Goal: Task Accomplishment & Management: Complete application form

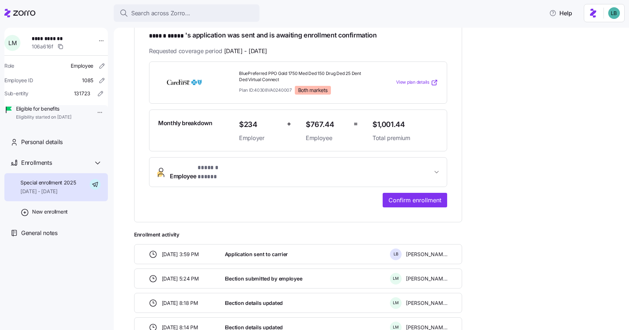
scroll to position [138, 0]
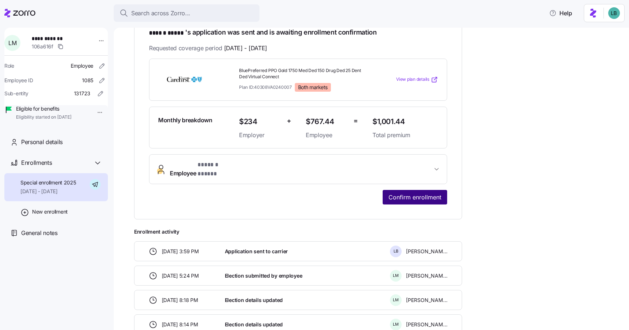
click at [407, 193] on span "Confirm enrollment" at bounding box center [414, 197] width 53 height 9
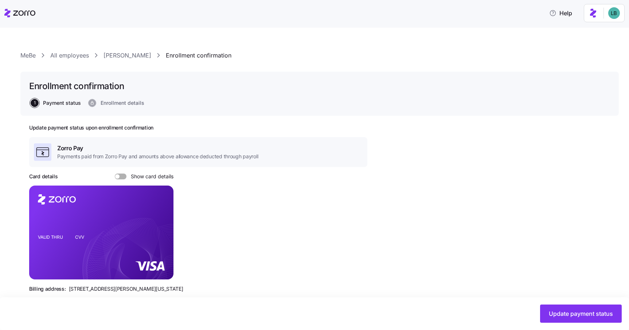
click at [133, 56] on link "[PERSON_NAME]" at bounding box center [127, 55] width 48 height 9
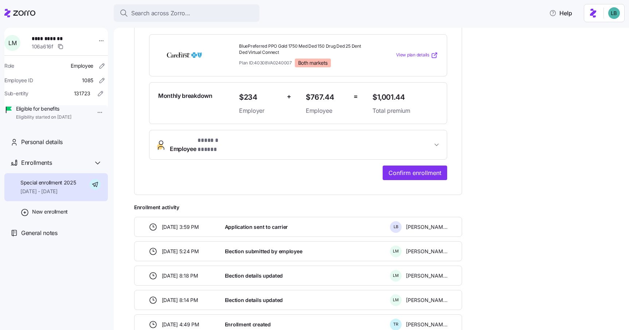
scroll to position [163, 0]
click at [429, 170] on button "Confirm enrollment" at bounding box center [414, 172] width 64 height 15
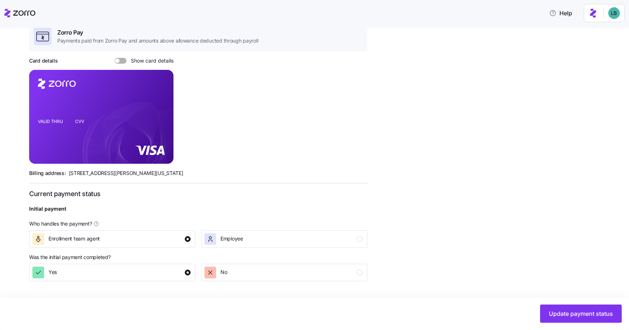
scroll to position [210, 0]
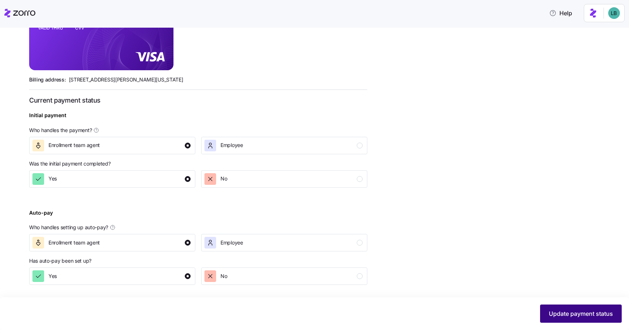
click at [572, 315] on span "Update payment status" at bounding box center [581, 314] width 64 height 9
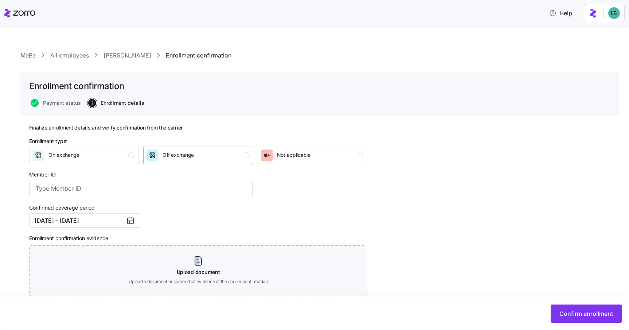
click at [216, 156] on div "Off exchange" at bounding box center [197, 156] width 102 height 12
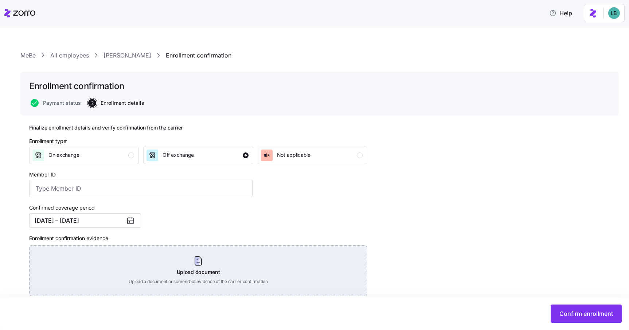
click at [190, 264] on div "Upload document Upload a document or screenshot evidence of the carrier confirm…" at bounding box center [198, 271] width 338 height 51
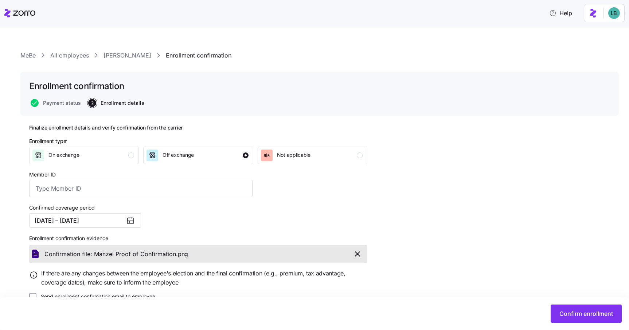
scroll to position [16, 0]
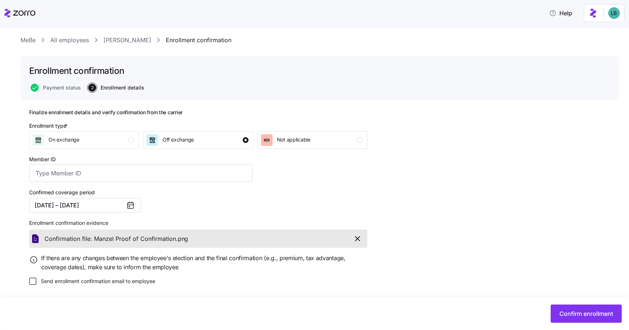
click at [32, 282] on input "Send enrollment confirmation email to employee" at bounding box center [32, 281] width 7 height 7
click at [577, 316] on span "Confirm enrollment" at bounding box center [586, 314] width 54 height 9
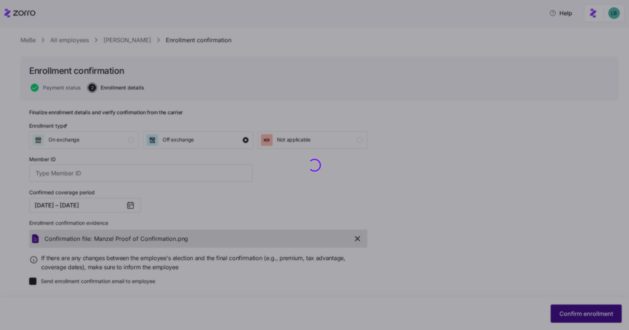
checkbox input "false"
